Goal: Task Accomplishment & Management: Use online tool/utility

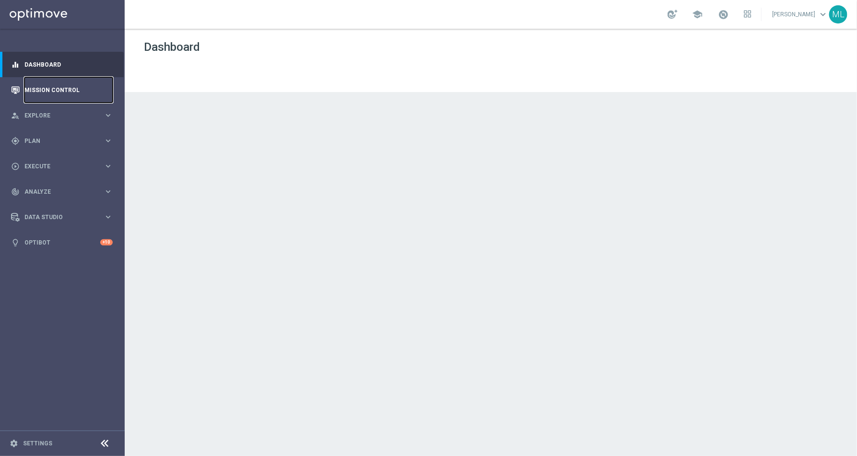
click at [55, 91] on link "Mission Control" at bounding box center [68, 89] width 88 height 25
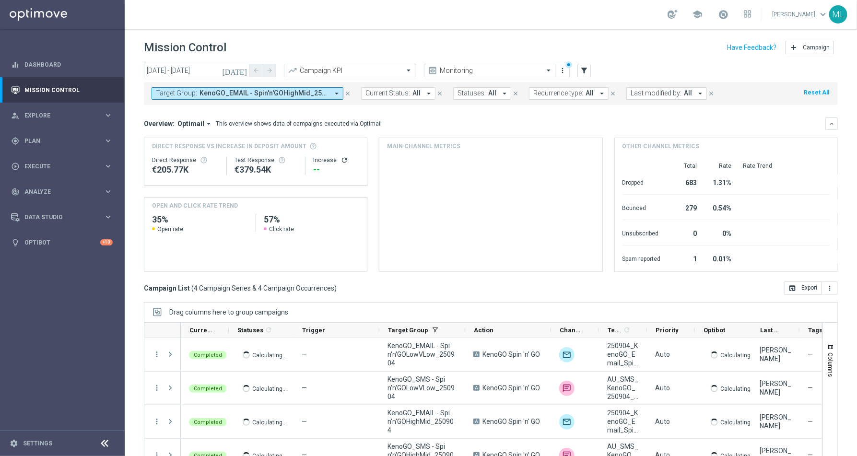
click at [244, 68] on icon "[DATE]" at bounding box center [235, 70] width 26 height 9
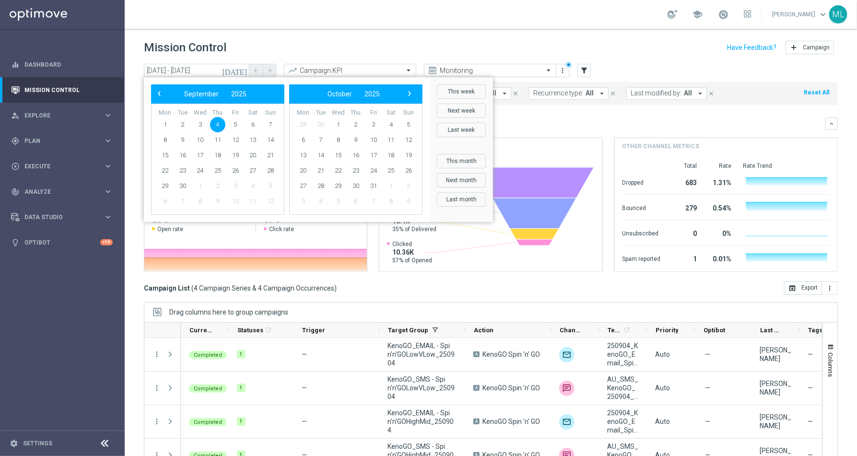
click at [275, 39] on div "Mission Control add Campaign" at bounding box center [491, 47] width 694 height 19
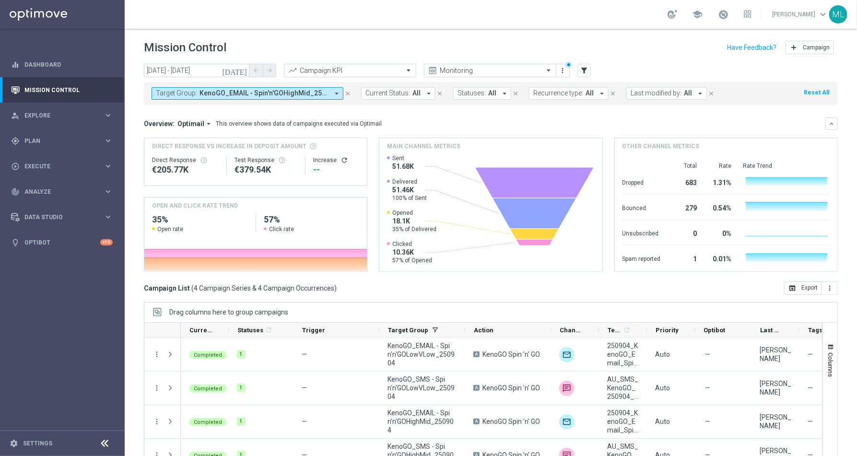
scroll to position [22, 0]
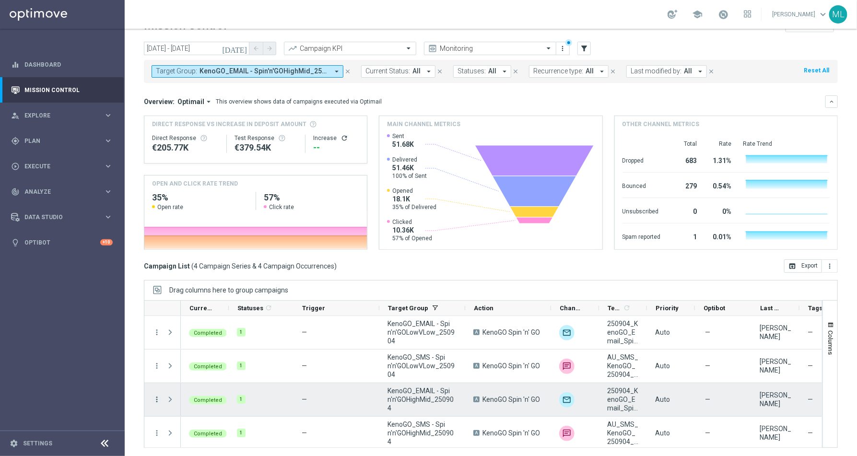
click at [154, 398] on icon "more_vert" at bounding box center [156, 399] width 9 height 9
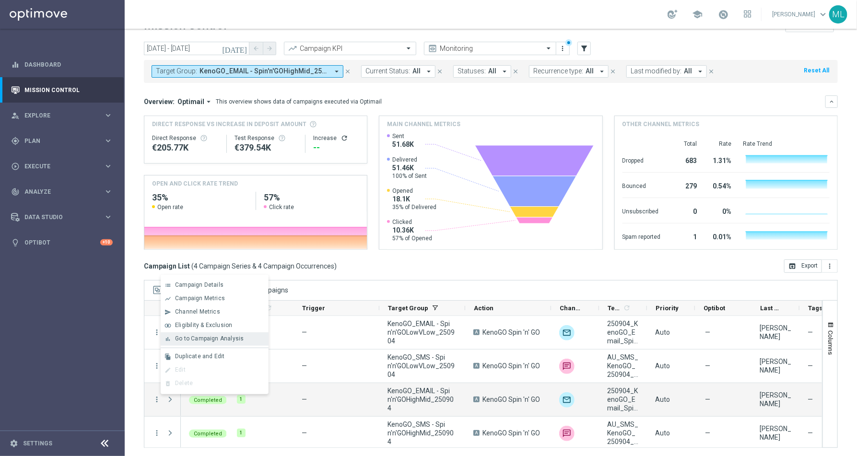
click at [203, 344] on div "bar_chart Go to Campaign Analysis" at bounding box center [215, 338] width 108 height 13
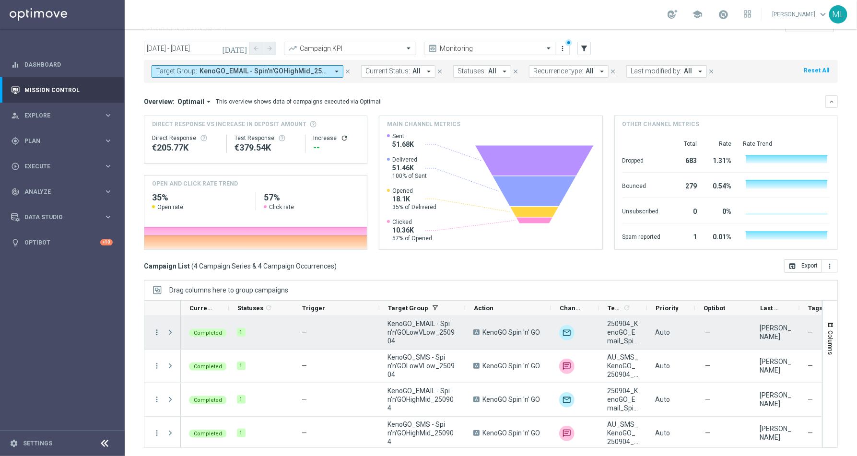
click at [154, 330] on icon "more_vert" at bounding box center [156, 332] width 9 height 9
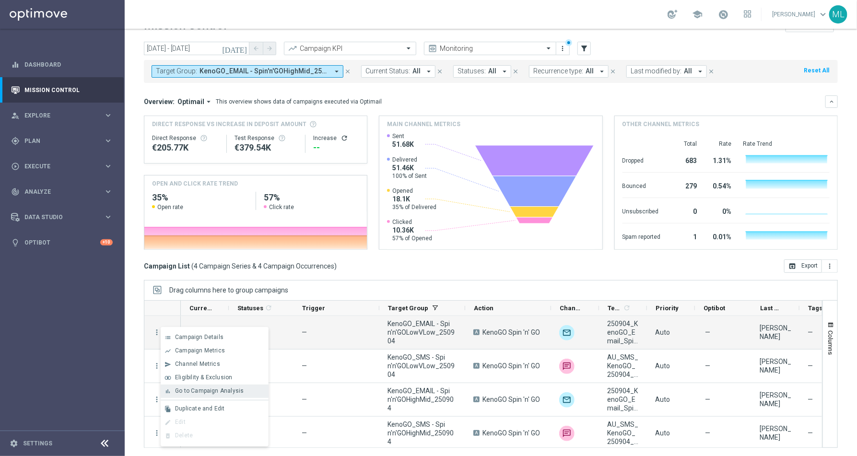
click at [187, 389] on span "Go to Campaign Analysis" at bounding box center [209, 390] width 69 height 7
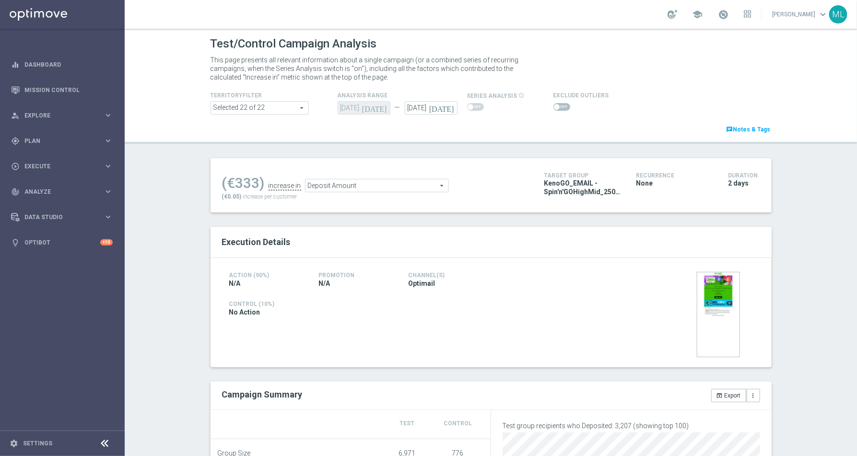
click at [442, 183] on span "Deposit Amount" at bounding box center [376, 185] width 143 height 12
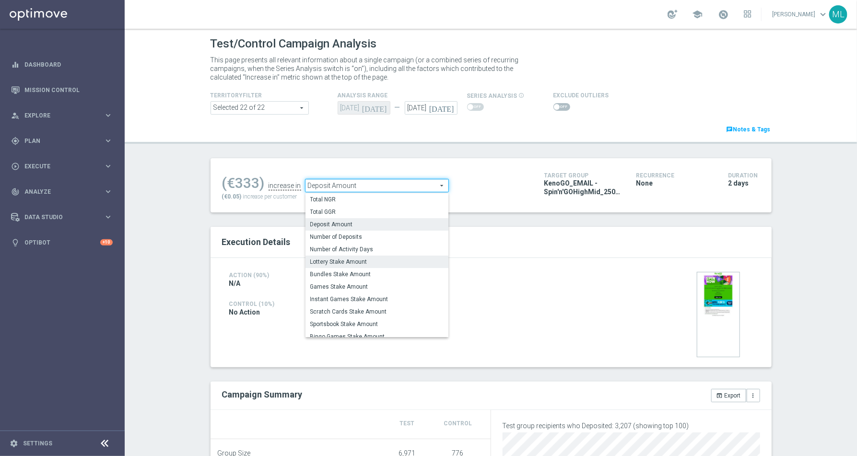
click at [360, 261] on span "Lottery Stake Amount" at bounding box center [376, 262] width 133 height 8
type input "Lottery Stake Amount"
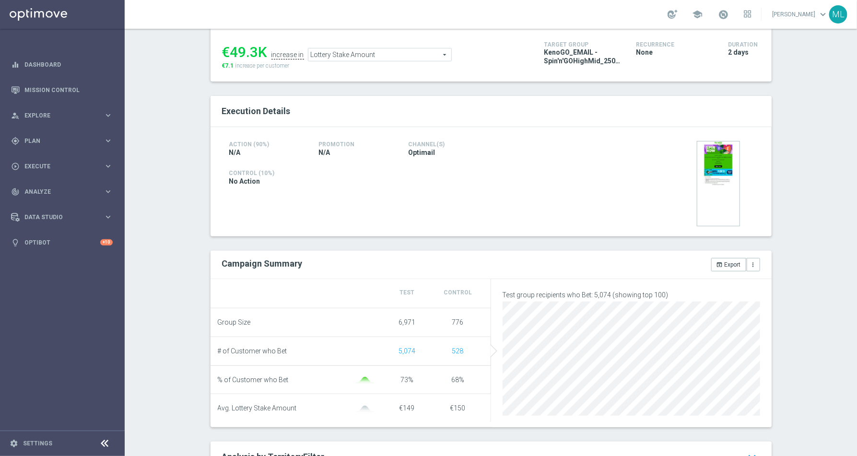
scroll to position [132, 0]
click at [731, 263] on button "open_in_browser Export" at bounding box center [728, 263] width 35 height 13
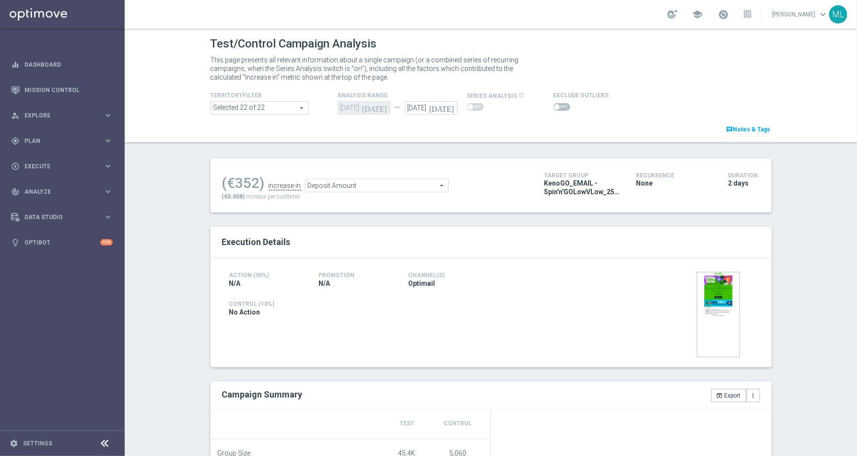
click at [421, 184] on span "Deposit Amount" at bounding box center [376, 185] width 143 height 12
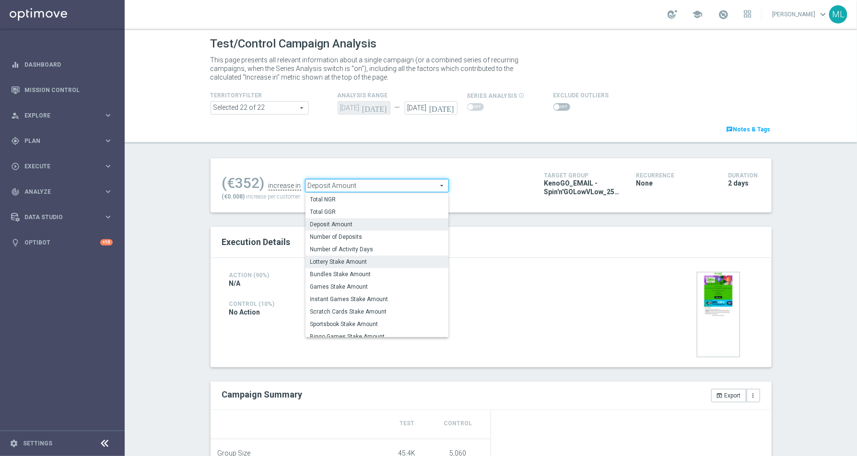
click at [374, 260] on span "Lottery Stake Amount" at bounding box center [376, 262] width 133 height 8
type input "Lottery Stake Amount"
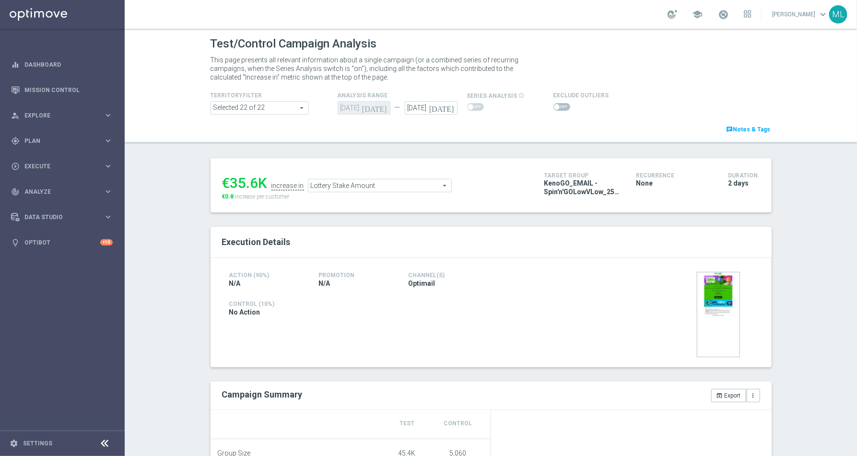
scroll to position [102, 0]
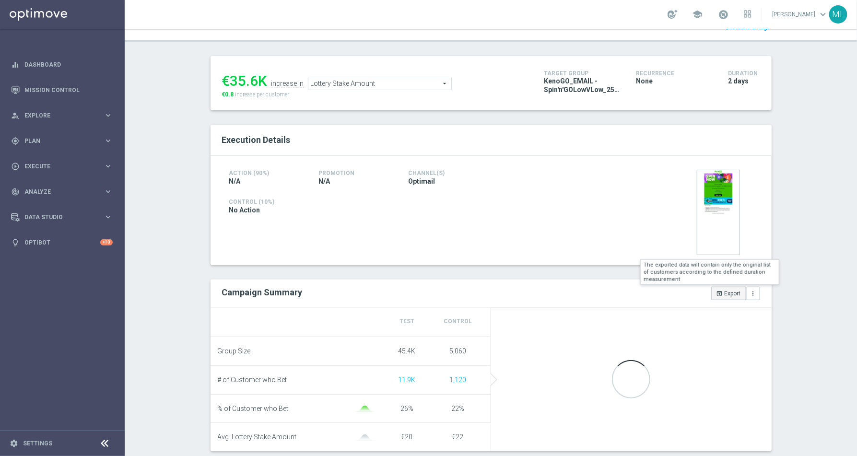
click at [725, 293] on button "open_in_browser Export" at bounding box center [728, 293] width 35 height 13
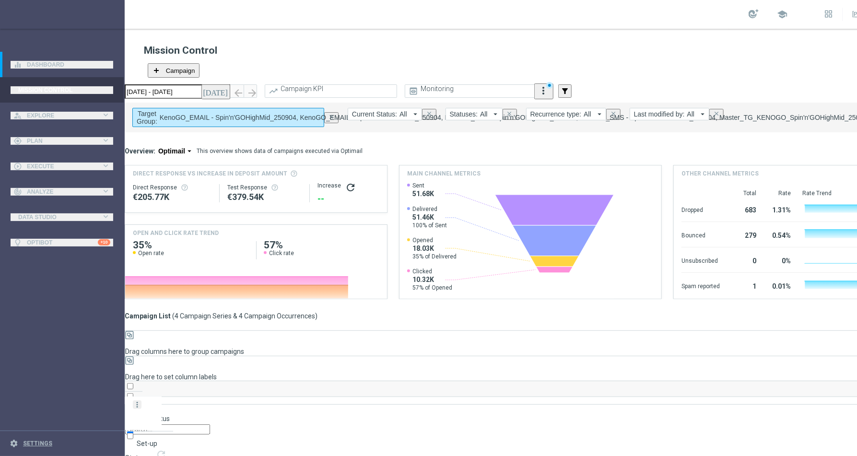
scroll to position [2, 0]
